Goal: Find specific page/section: Find specific page/section

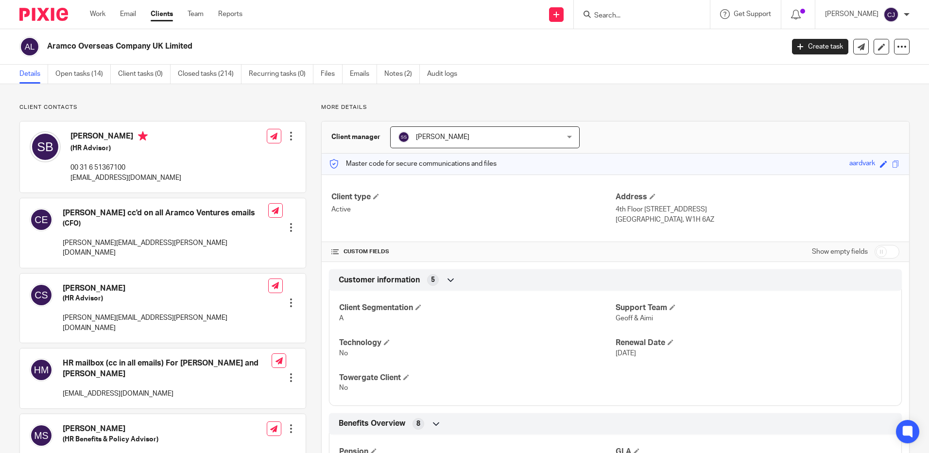
click at [643, 12] on input "Search" at bounding box center [636, 16] width 87 height 9
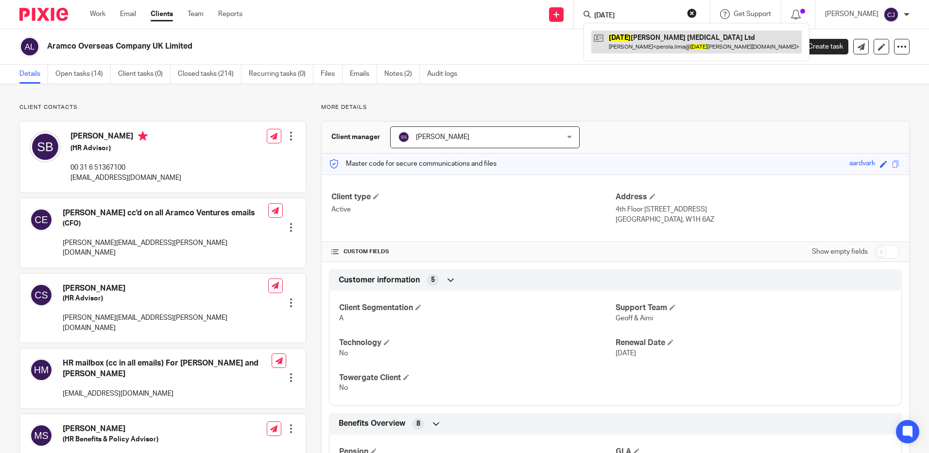
type input "sunday"
click at [646, 37] on link at bounding box center [697, 42] width 210 height 22
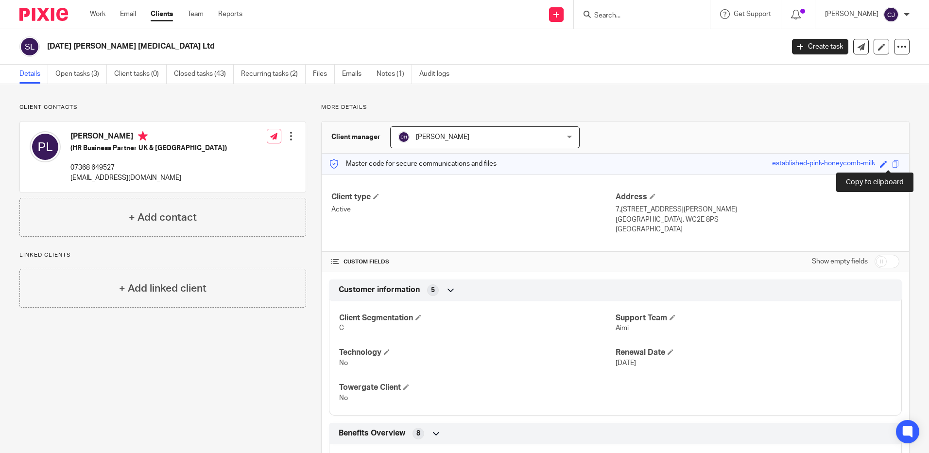
click at [892, 162] on span at bounding box center [895, 163] width 7 height 7
click at [892, 165] on span at bounding box center [895, 163] width 7 height 7
click at [629, 17] on input "Search" at bounding box center [636, 16] width 87 height 9
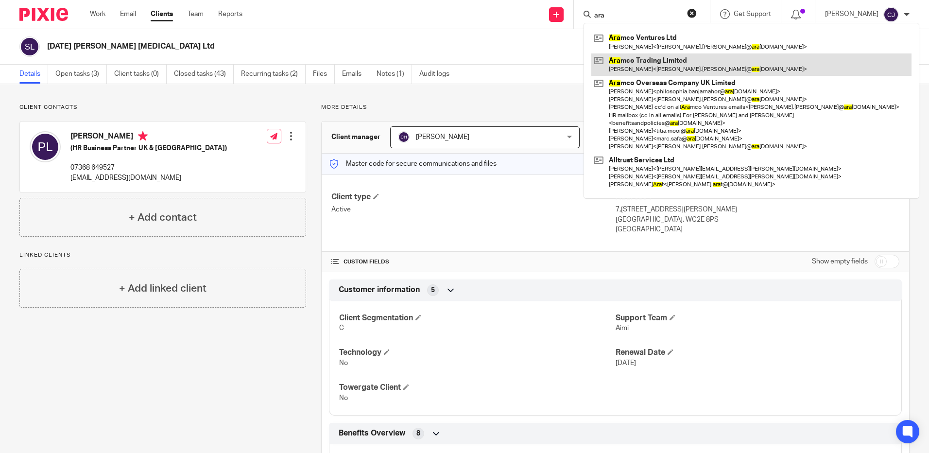
type input "ara"
click at [633, 72] on link at bounding box center [752, 64] width 320 height 22
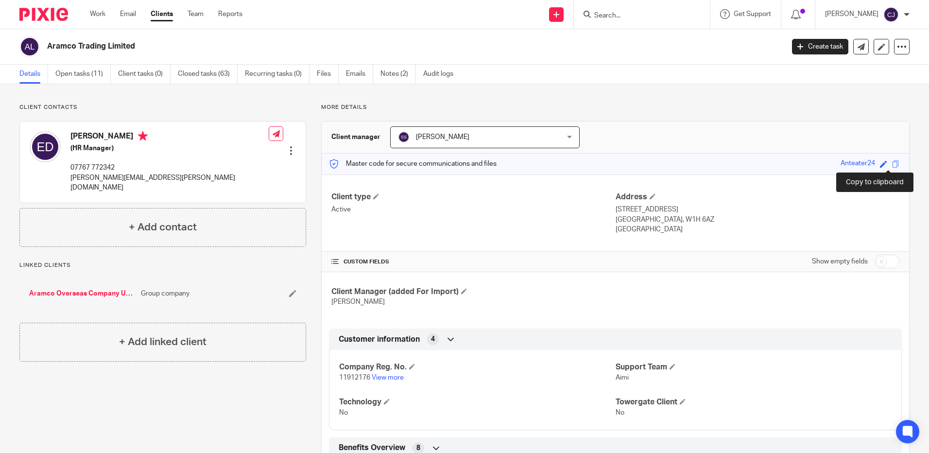
click at [892, 160] on span at bounding box center [895, 163] width 7 height 7
